Goal: Information Seeking & Learning: Learn about a topic

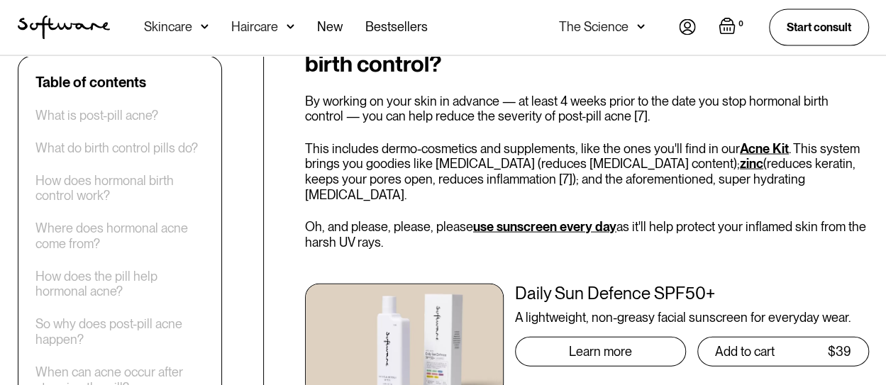
scroll to position [4042, 0]
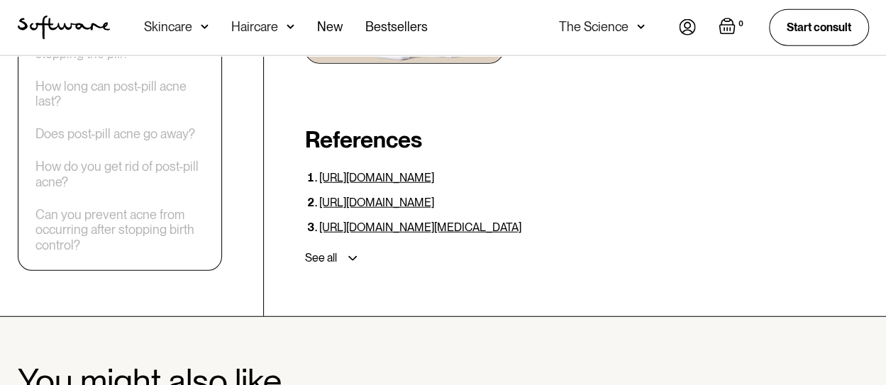
scroll to position [4464, 0]
